Goal: Find specific page/section: Find specific page/section

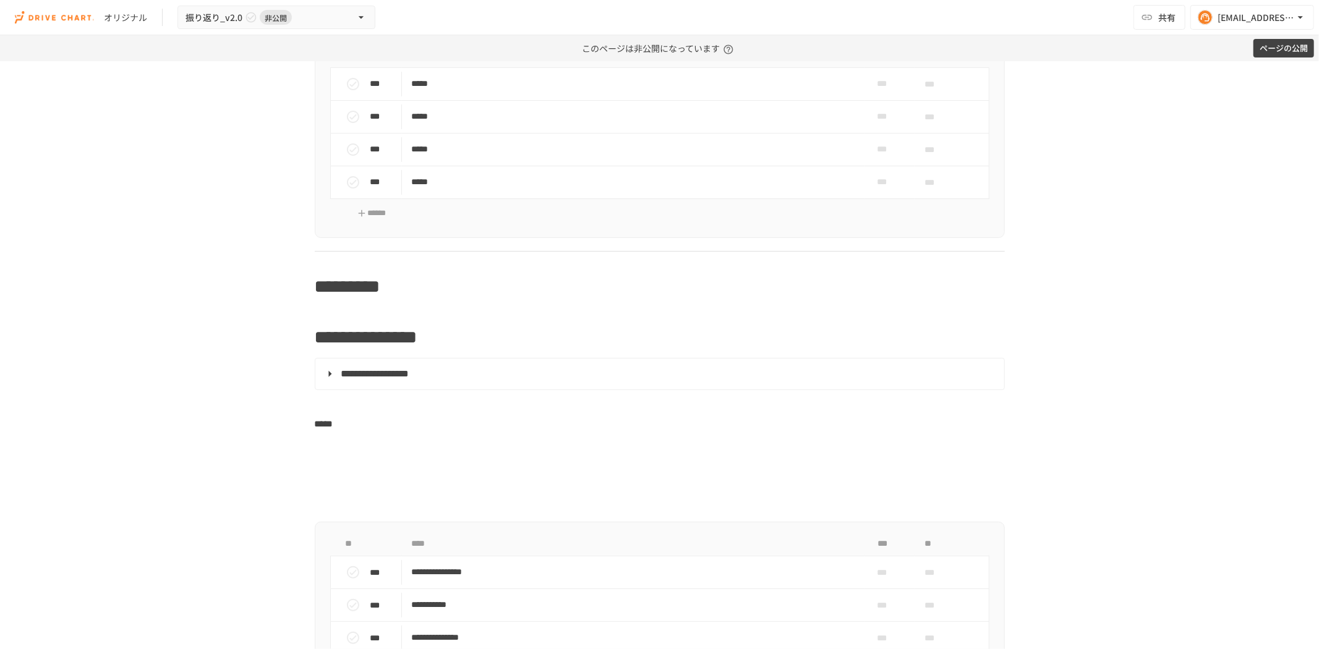
scroll to position [801, 0]
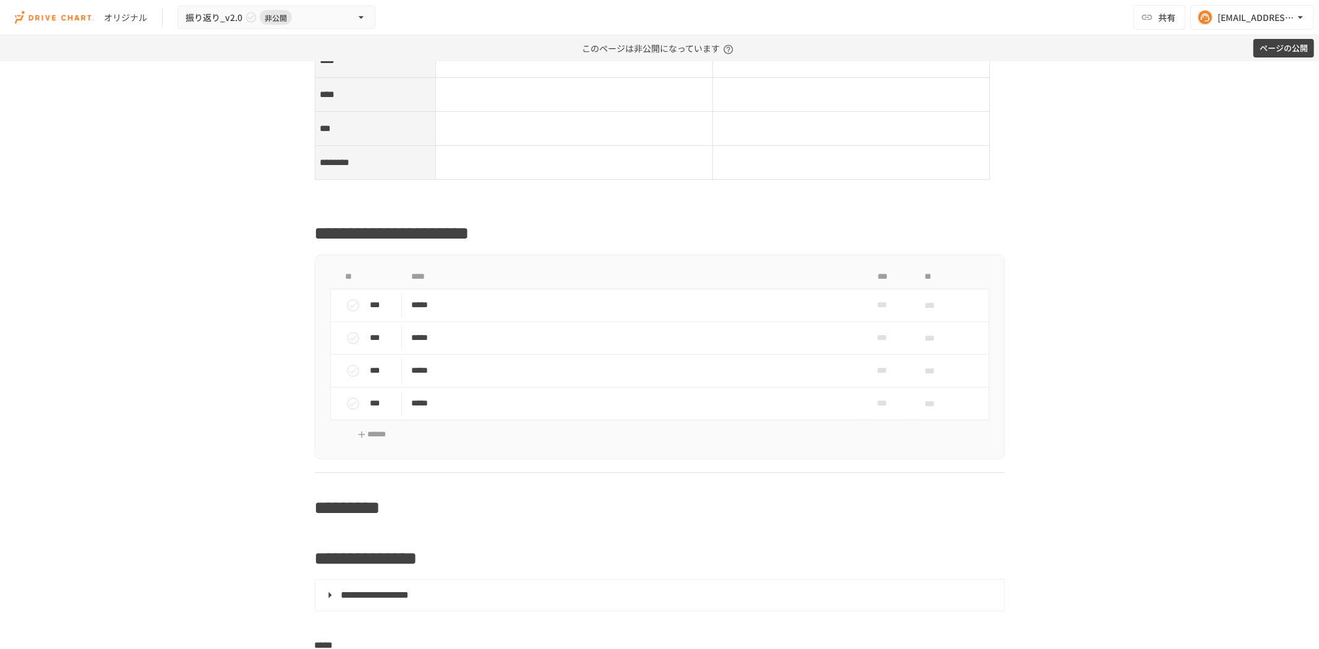
scroll to position [756, 0]
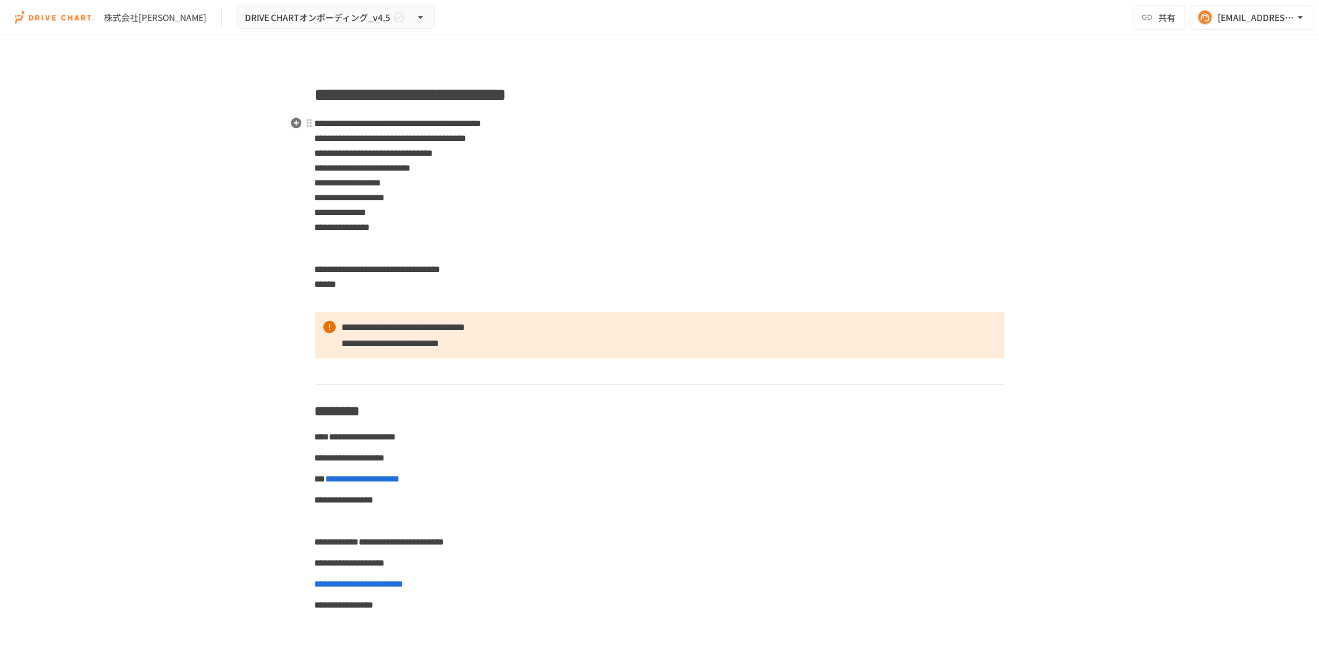
click at [518, 189] on p "**********" at bounding box center [660, 176] width 690 height 120
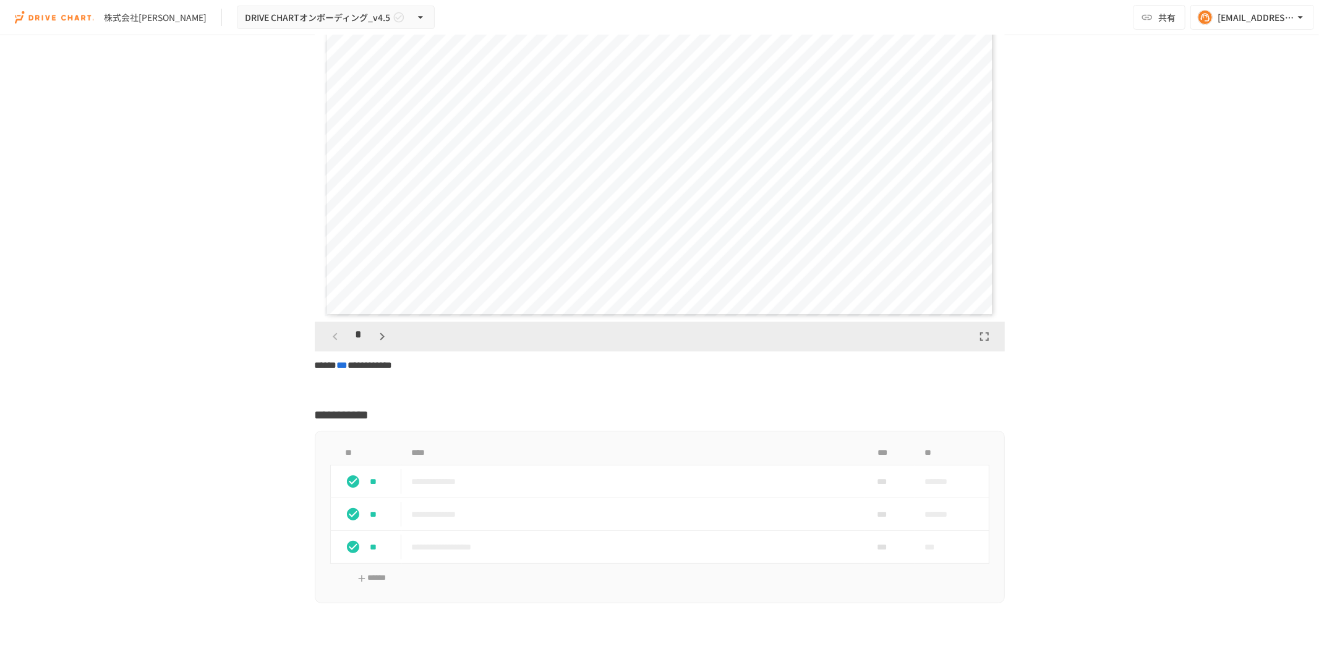
scroll to position [1786, 0]
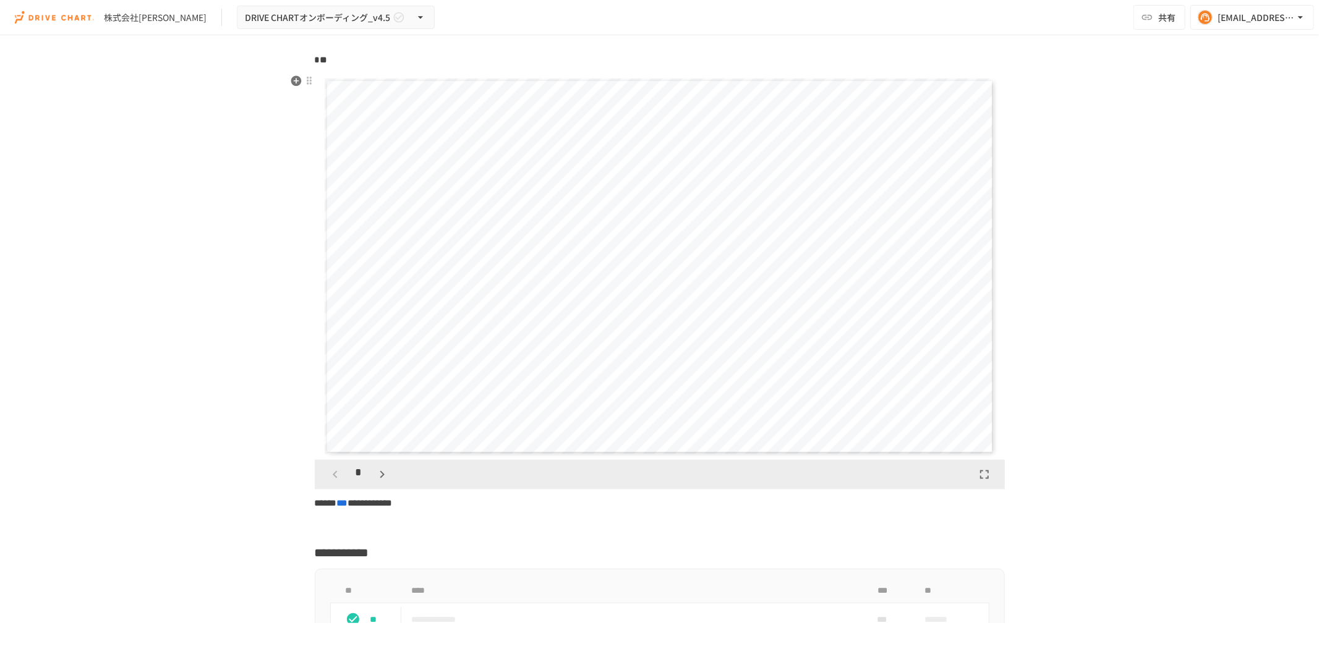
click at [385, 467] on button "button" at bounding box center [382, 474] width 21 height 21
click at [381, 471] on icon "button" at bounding box center [382, 474] width 15 height 15
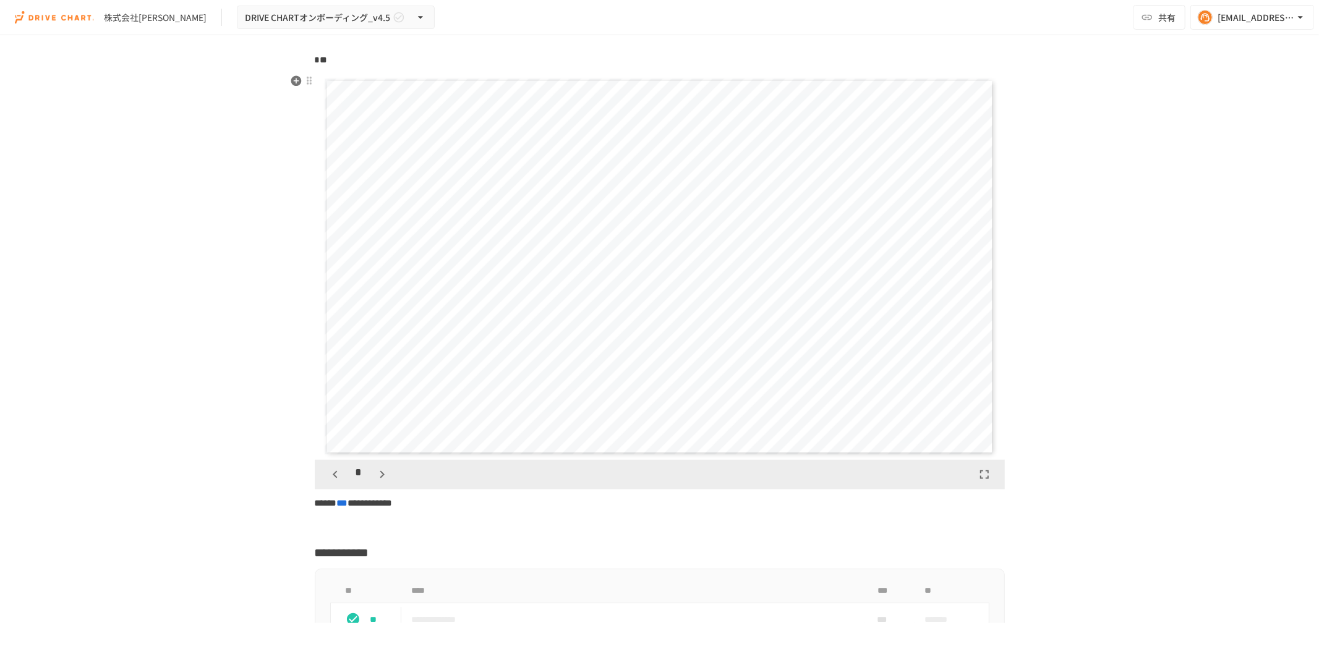
click at [381, 471] on icon "button" at bounding box center [382, 474] width 15 height 15
click at [381, 471] on icon "button" at bounding box center [388, 474] width 15 height 15
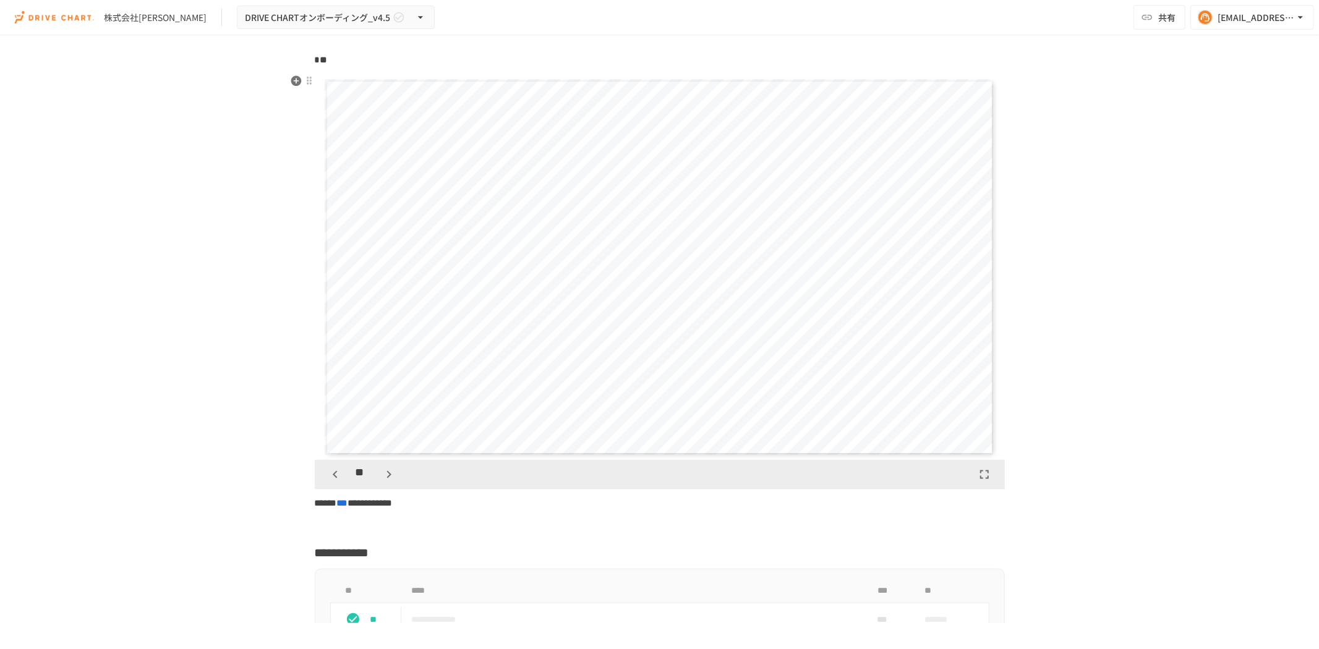
click at [381, 471] on icon "button" at bounding box center [388, 474] width 15 height 15
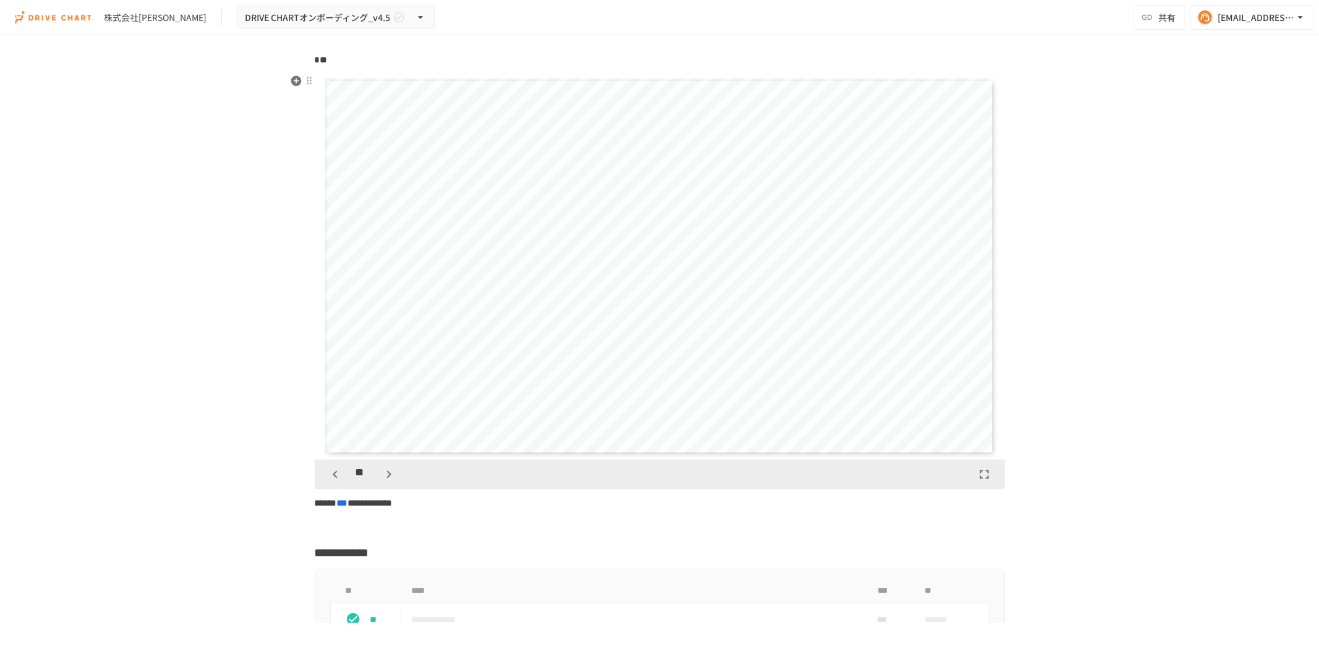
click at [381, 471] on icon "button" at bounding box center [388, 474] width 15 height 15
click at [328, 475] on icon "button" at bounding box center [335, 474] width 15 height 15
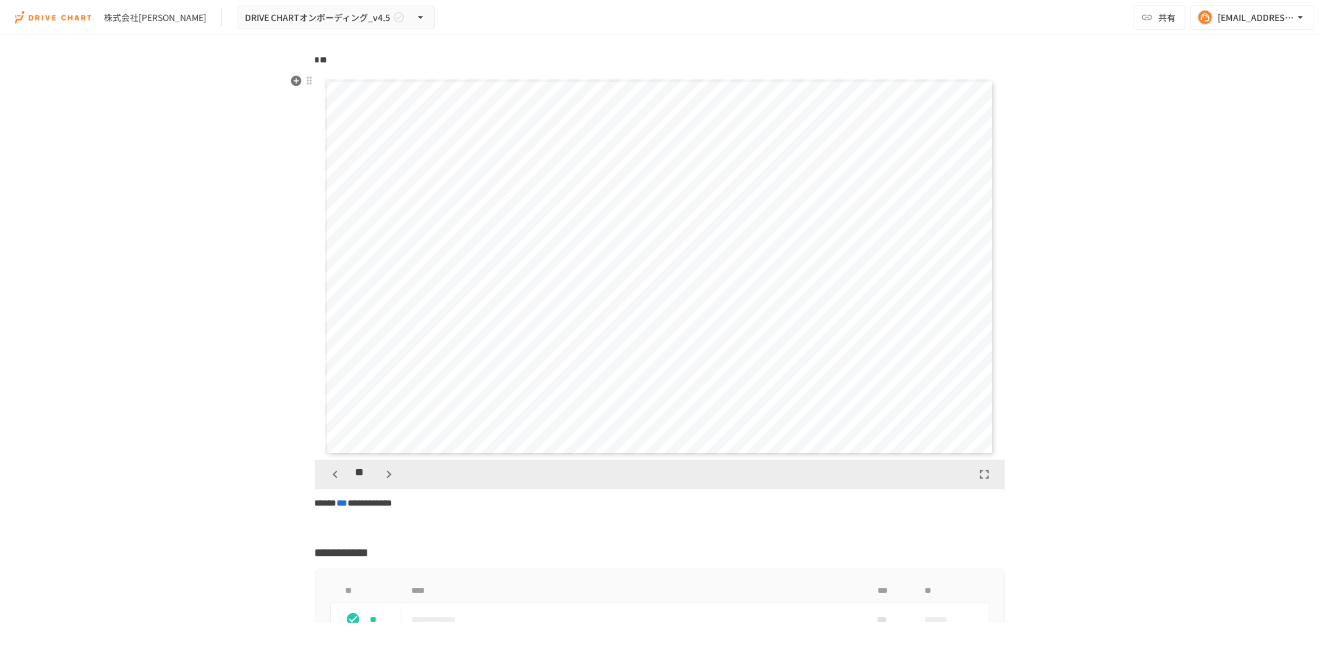
click at [328, 475] on icon "button" at bounding box center [335, 474] width 15 height 15
click at [372, 474] on div "**" at bounding box center [362, 474] width 75 height 21
click at [382, 476] on icon "button" at bounding box center [388, 474] width 15 height 15
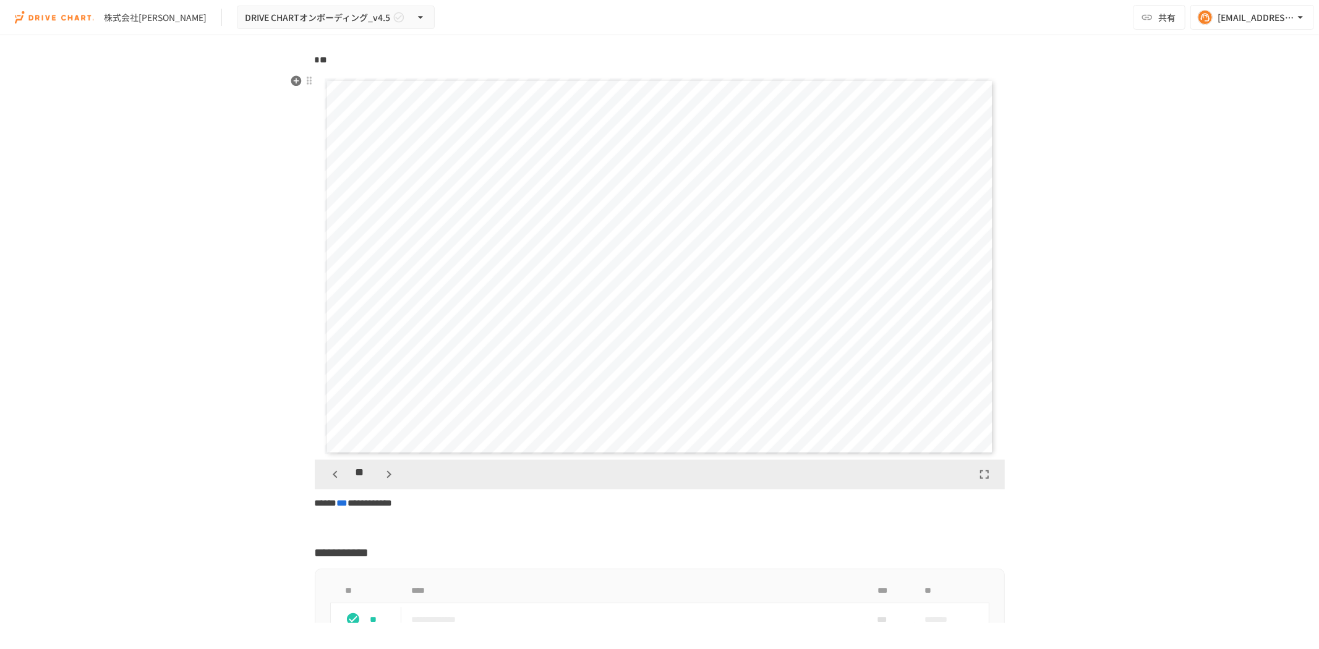
click at [382, 476] on icon "button" at bounding box center [388, 474] width 15 height 15
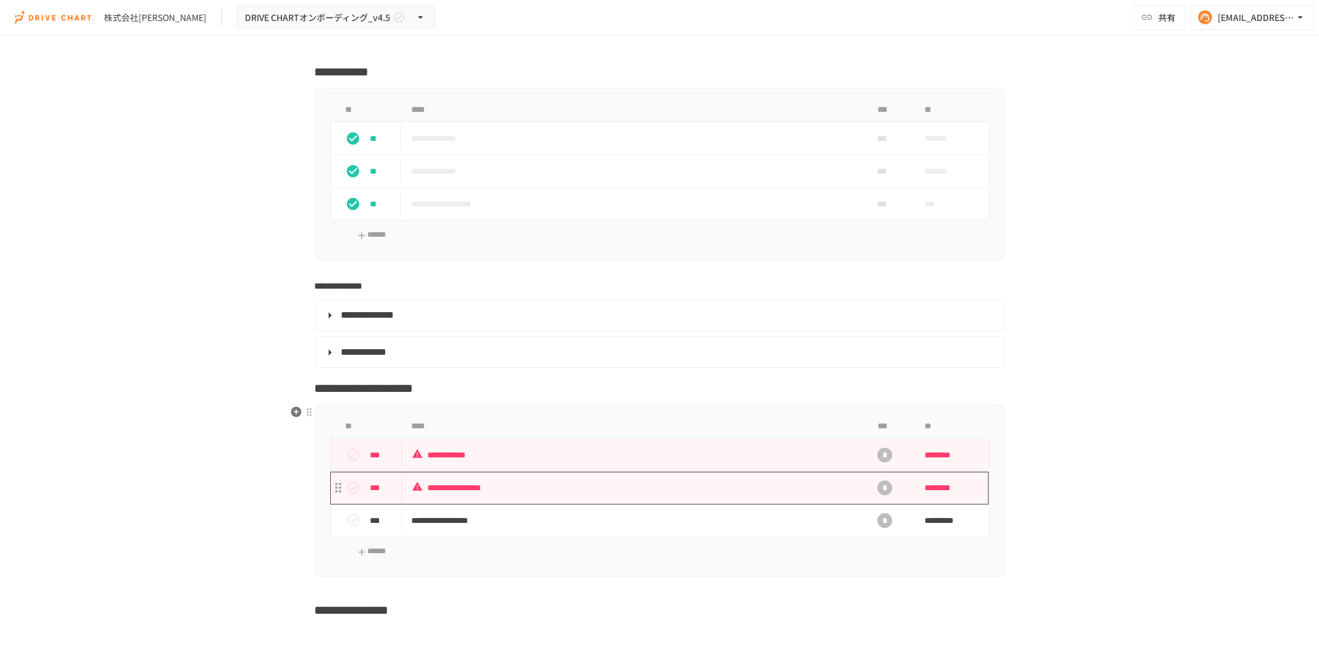
scroll to position [2404, 0]
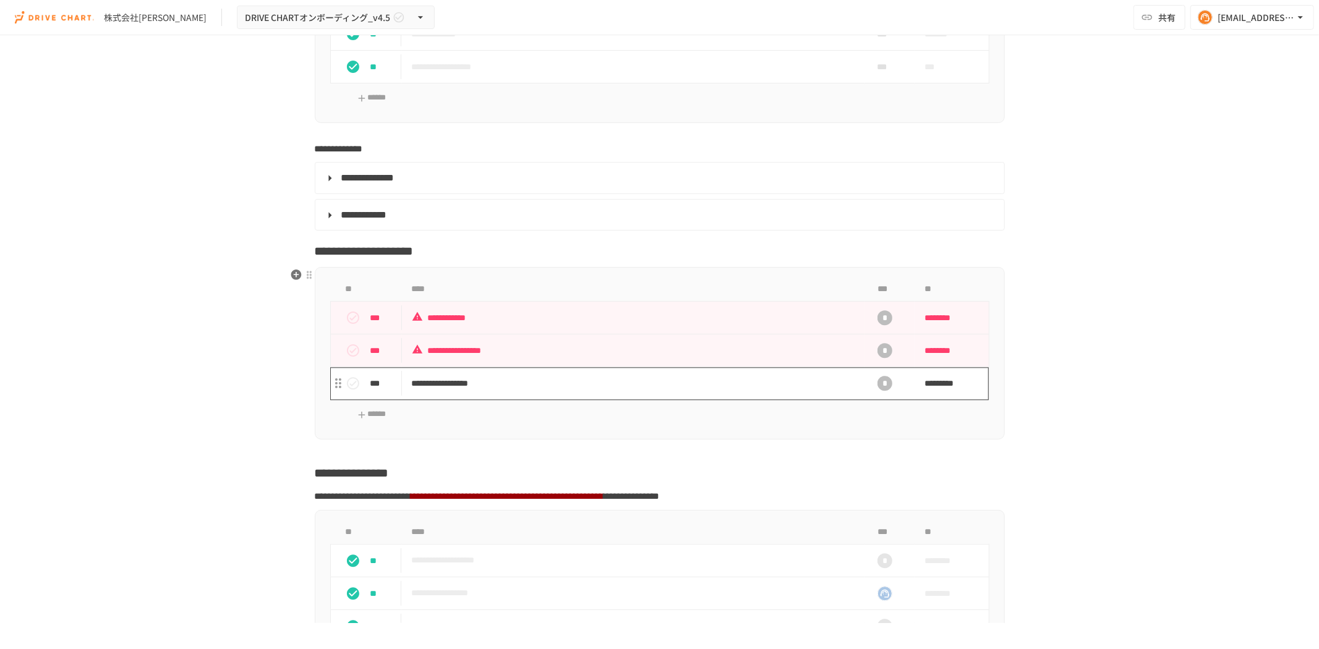
click at [508, 385] on p "**********" at bounding box center [633, 383] width 443 height 15
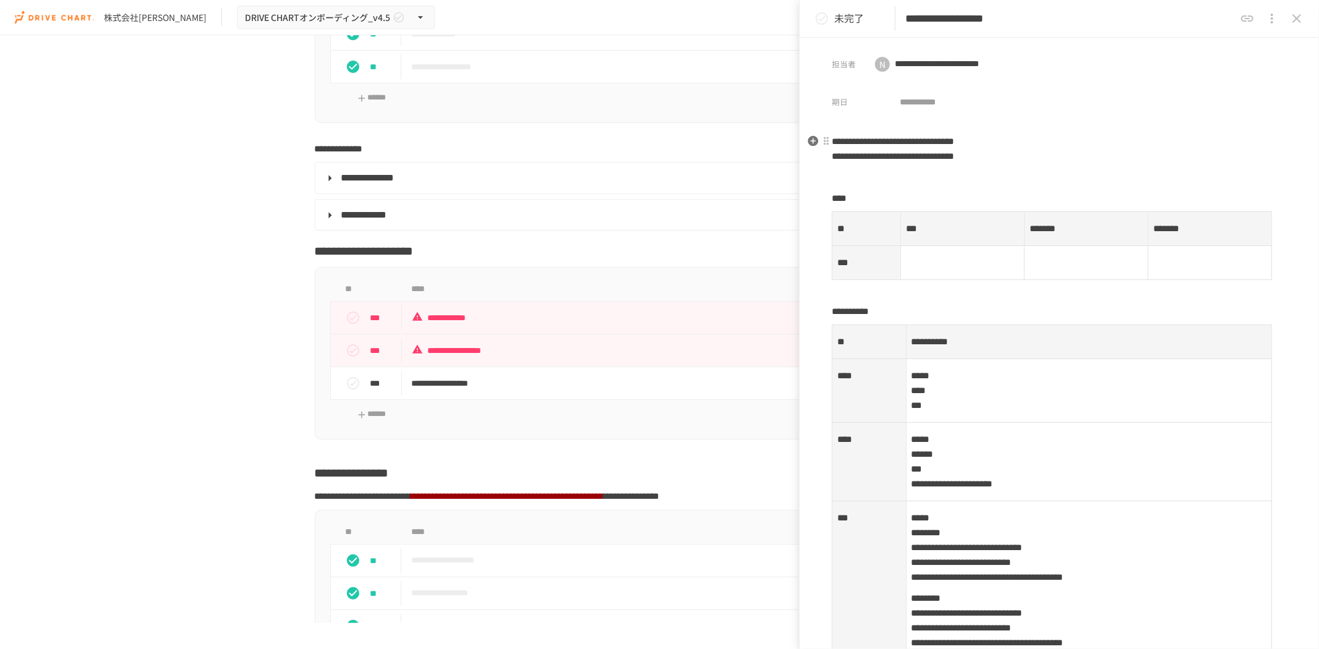
click at [1292, 23] on icon "close drawer" at bounding box center [1296, 18] width 15 height 15
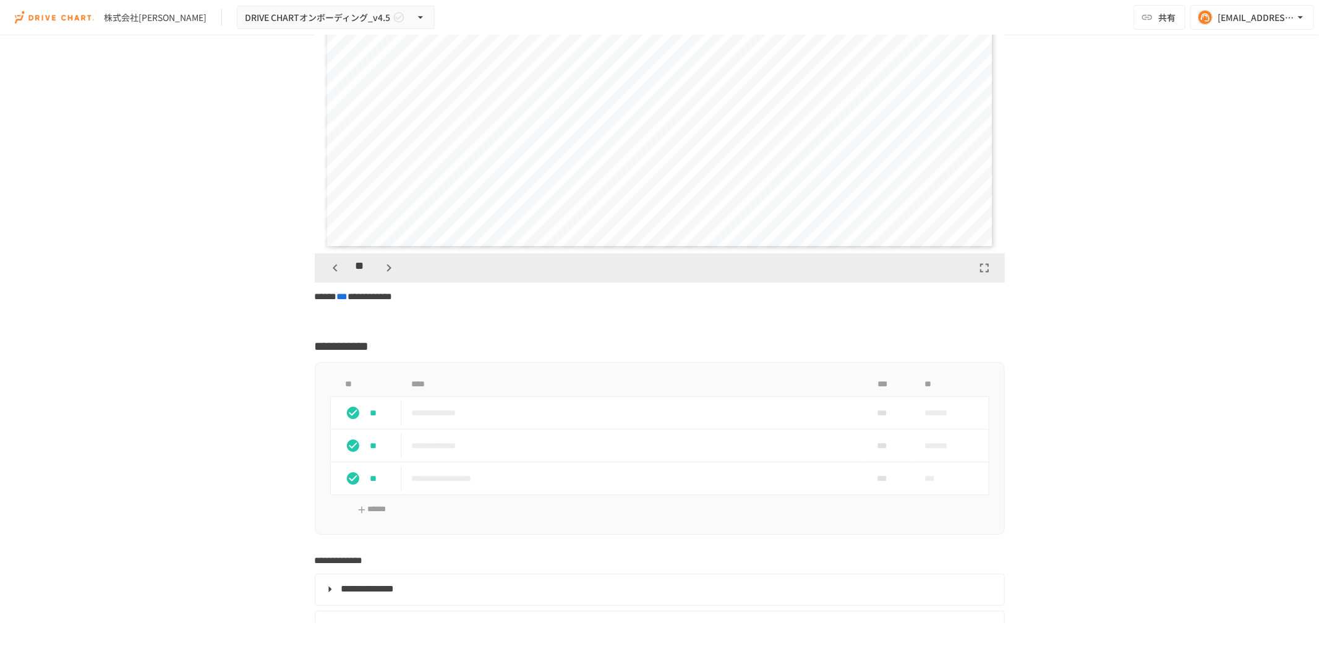
scroll to position [1786, 0]
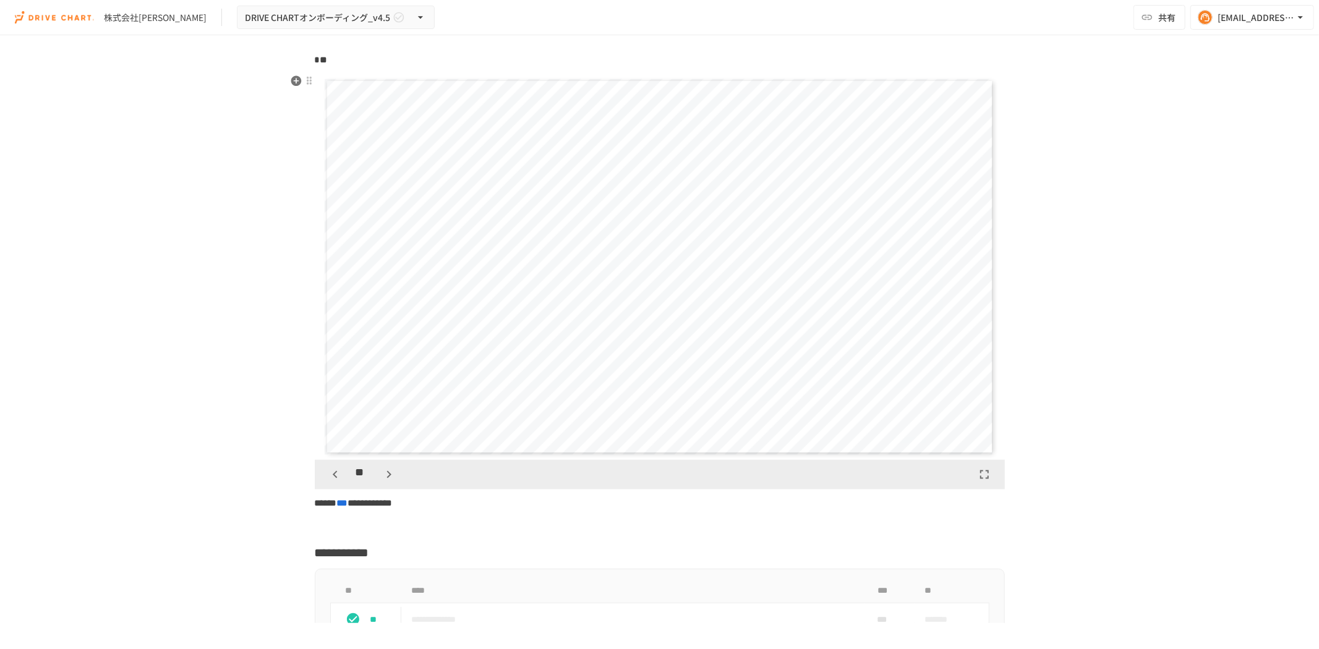
click at [328, 477] on icon "button" at bounding box center [335, 474] width 15 height 15
click at [381, 475] on icon "button" at bounding box center [388, 474] width 15 height 15
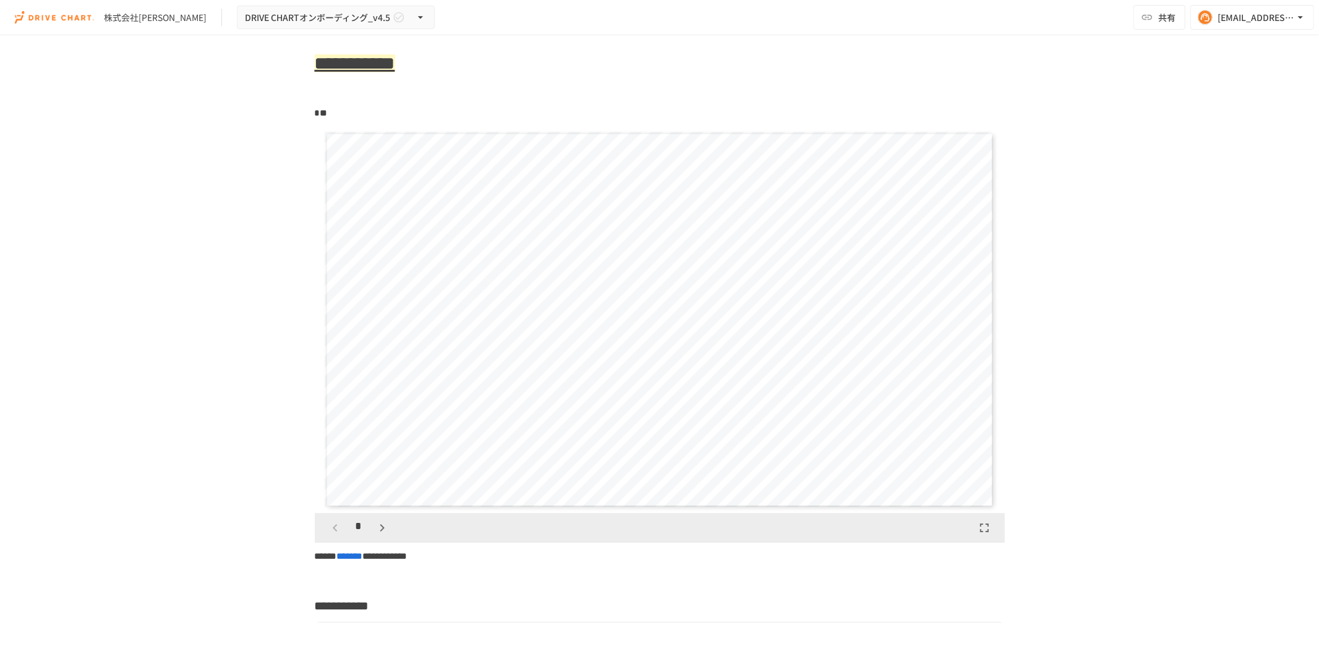
scroll to position [3297, 0]
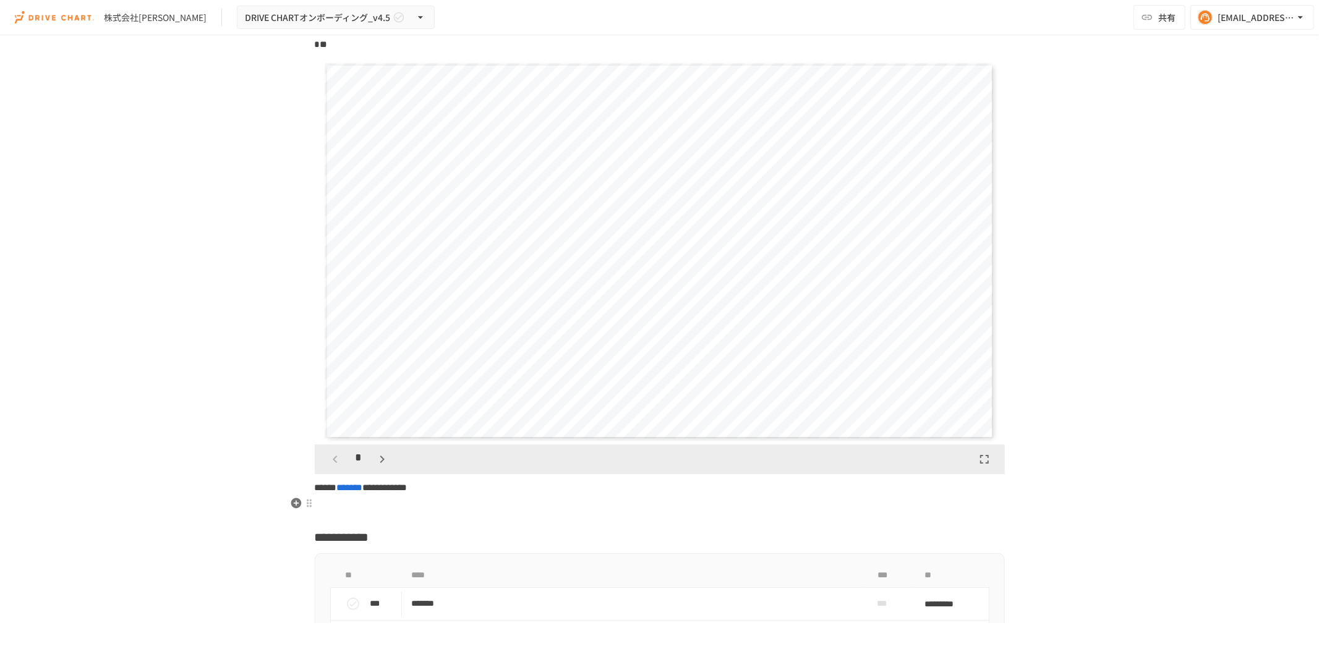
click at [380, 467] on icon "button" at bounding box center [382, 459] width 15 height 15
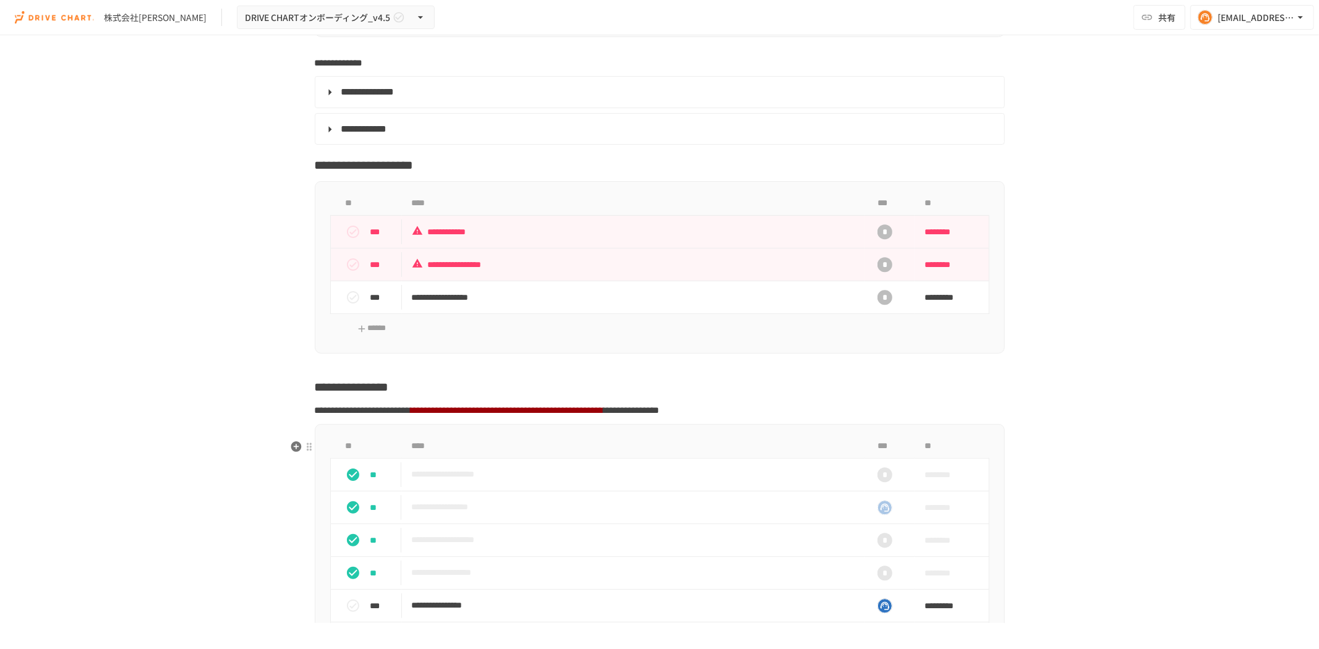
scroll to position [2404, 0]
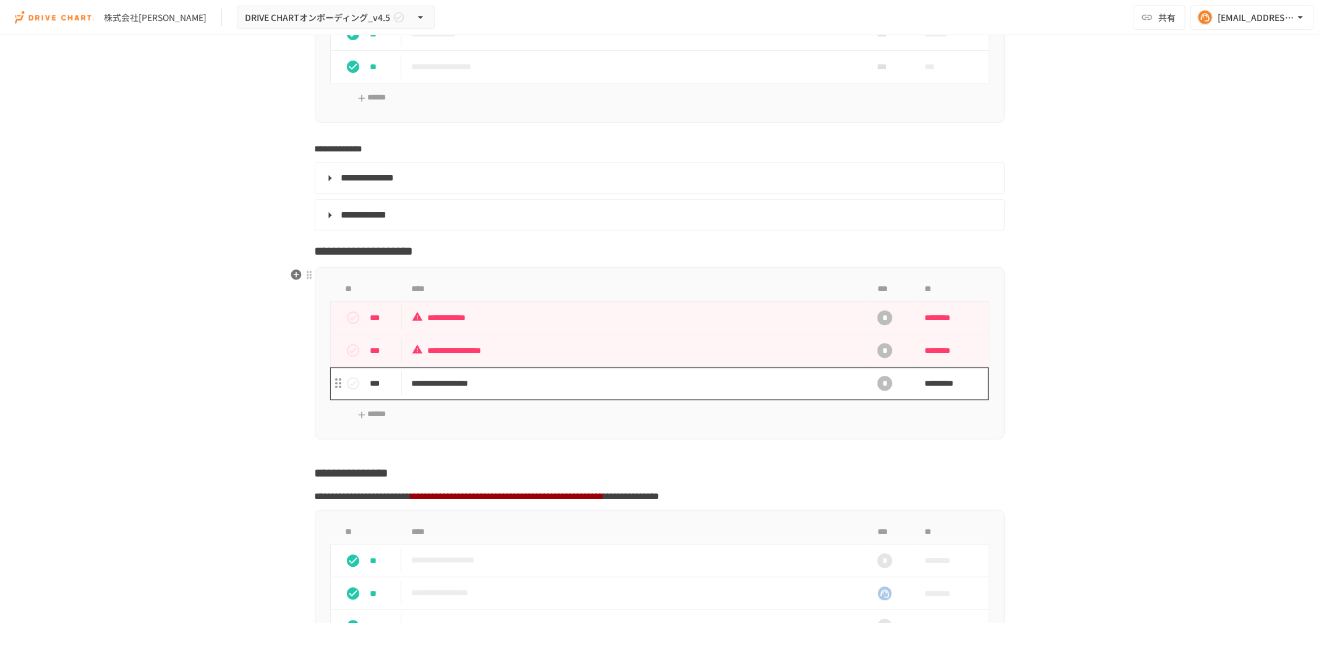
click at [477, 388] on p "**********" at bounding box center [633, 383] width 443 height 15
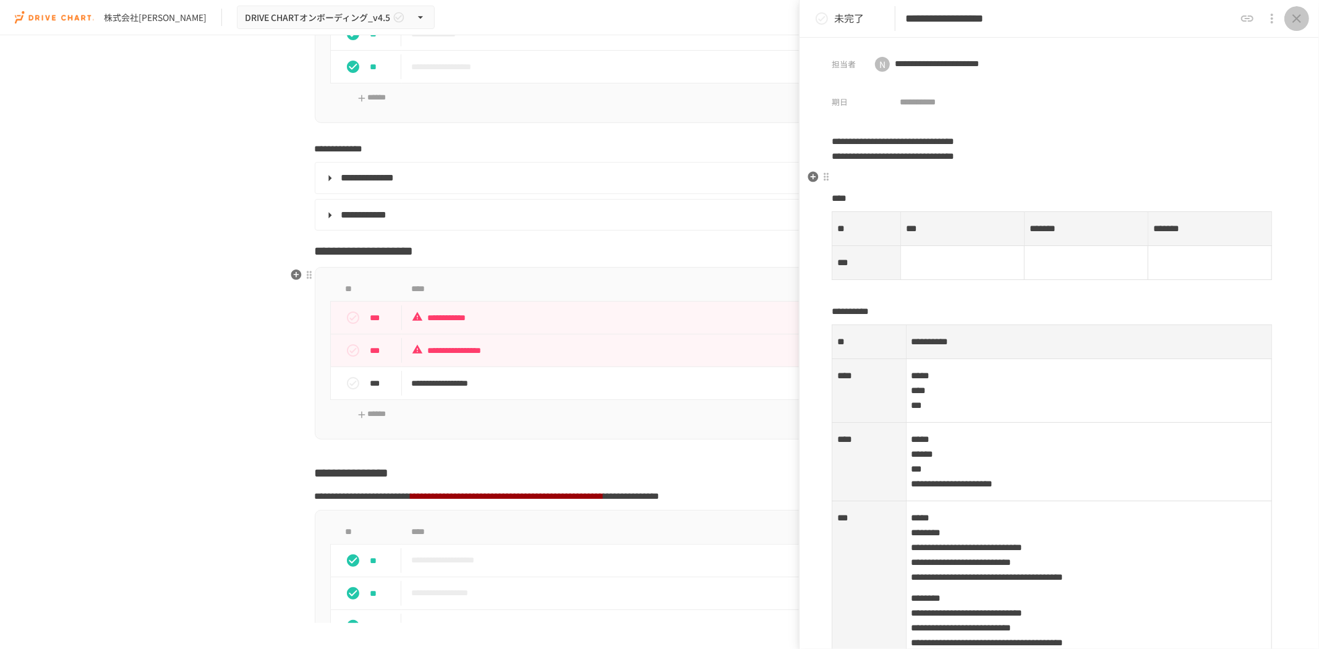
click at [1295, 17] on icon "close drawer" at bounding box center [1296, 18] width 9 height 9
